Goal: Answer question/provide support: Share knowledge or assist other users

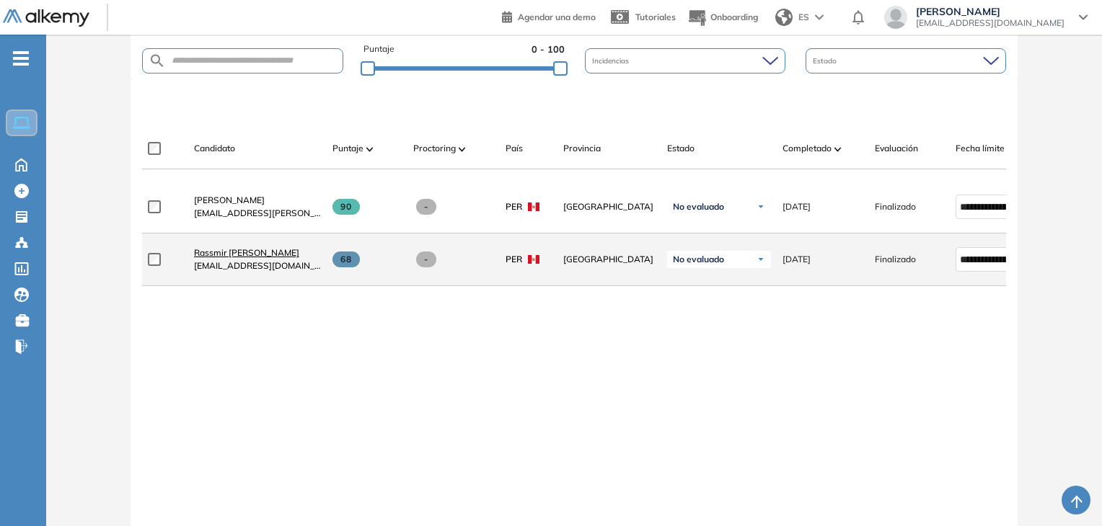
click at [284, 254] on span "Rassmir [PERSON_NAME]" at bounding box center [246, 252] width 105 height 11
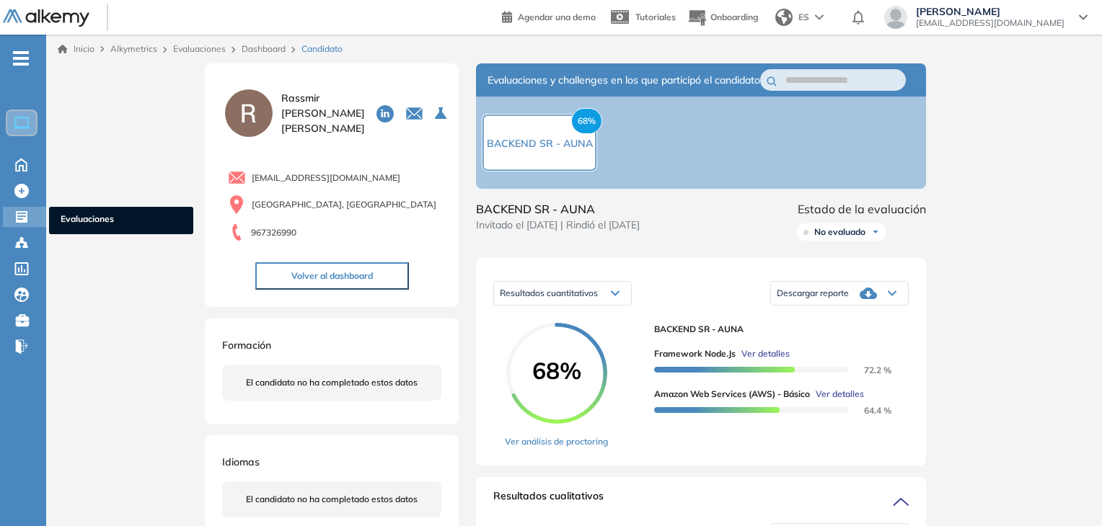
click at [17, 217] on icon at bounding box center [22, 217] width 12 height 12
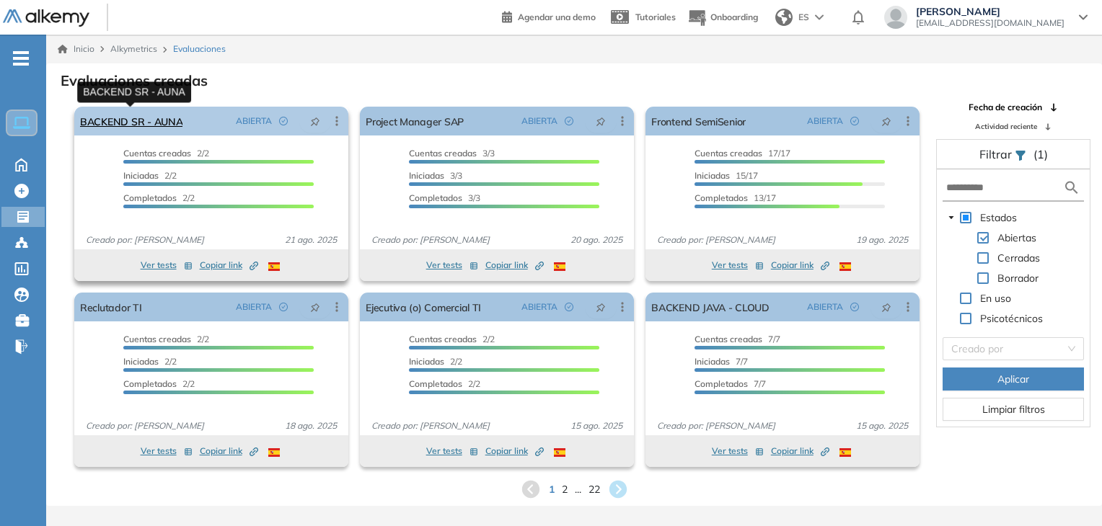
click at [146, 123] on link "BACKEND SR - AUNA" at bounding box center [131, 121] width 102 height 29
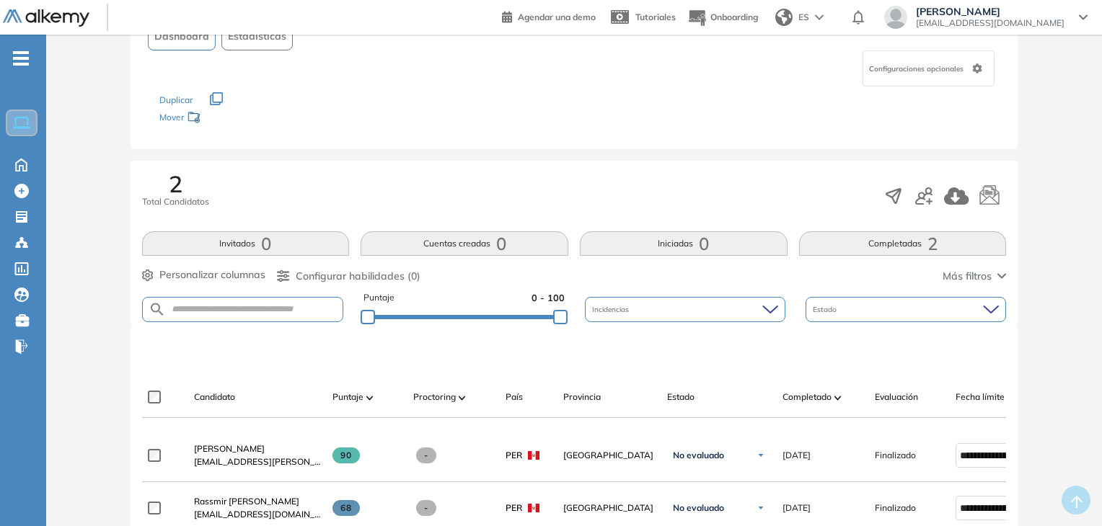
scroll to position [288, 0]
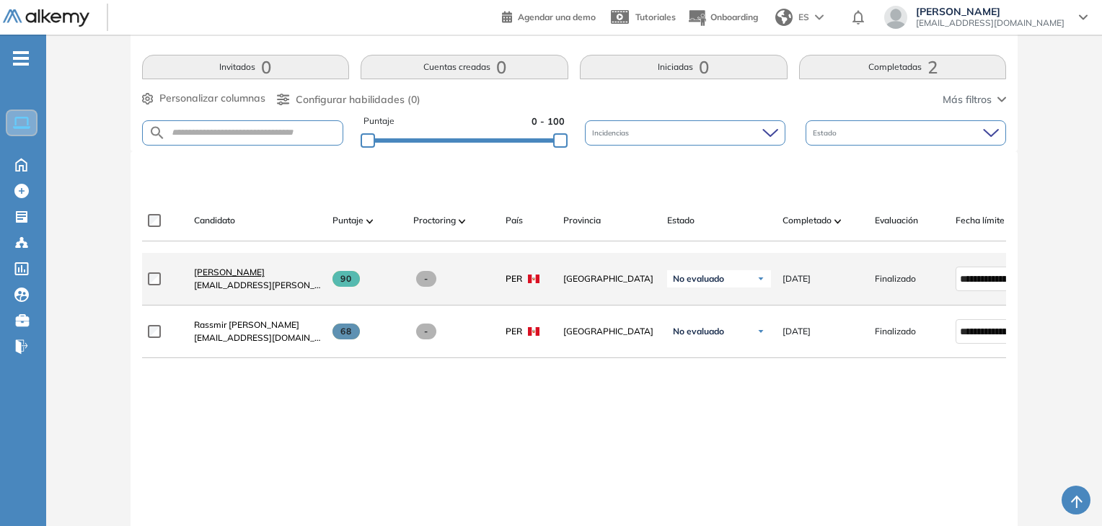
click at [213, 272] on span "[PERSON_NAME]" at bounding box center [229, 272] width 71 height 11
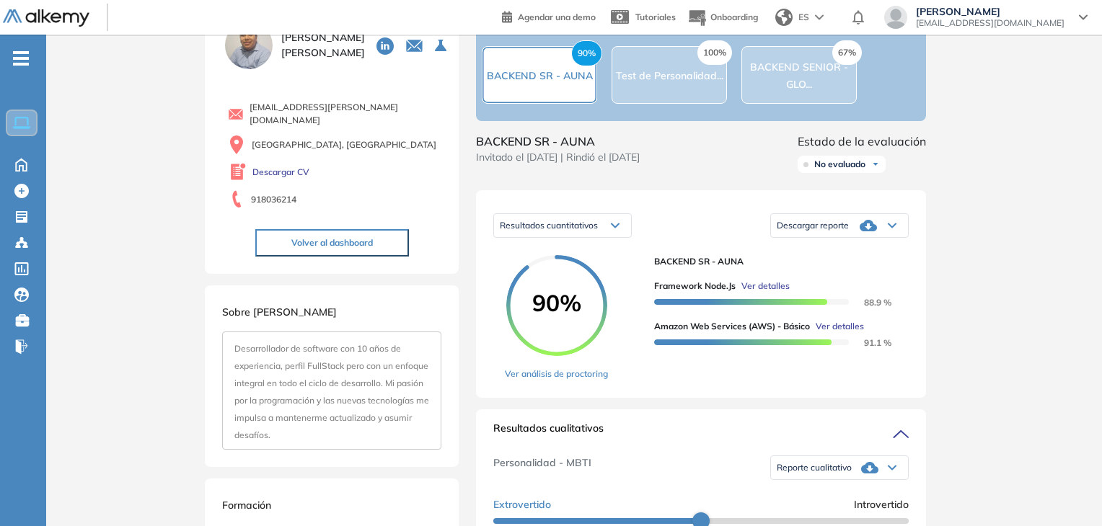
scroll to position [144, 0]
